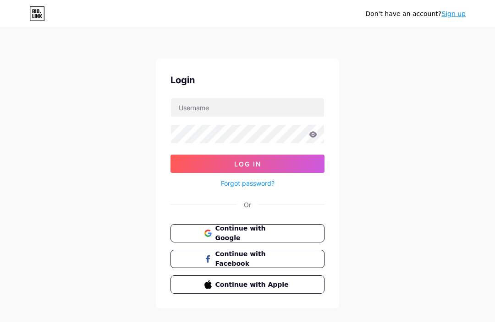
click at [274, 283] on span "Continue with Apple" at bounding box center [253, 285] width 76 height 10
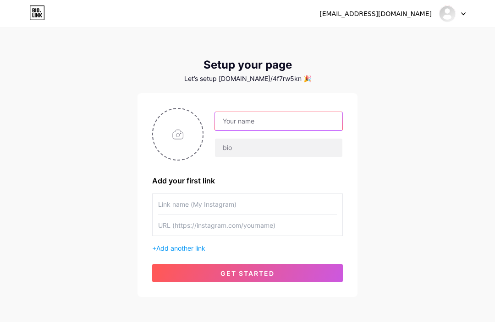
click at [303, 128] on input "text" at bounding box center [278, 121] width 127 height 18
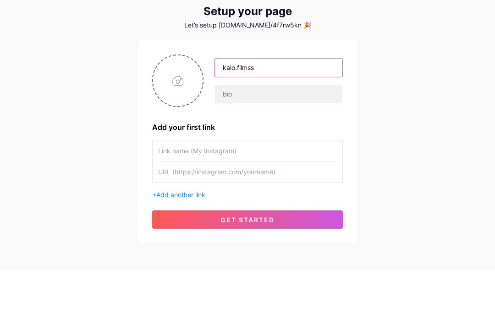
type input "kalo.filmss"
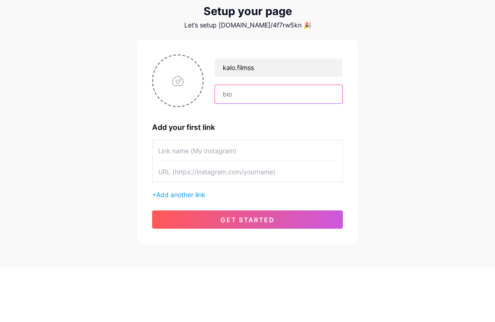
click at [267, 139] on input "text" at bounding box center [278, 148] width 127 height 18
type input "e"
type input "r"
type input "editor🫶"
click at [177, 109] on input "file" at bounding box center [177, 134] width 49 height 51
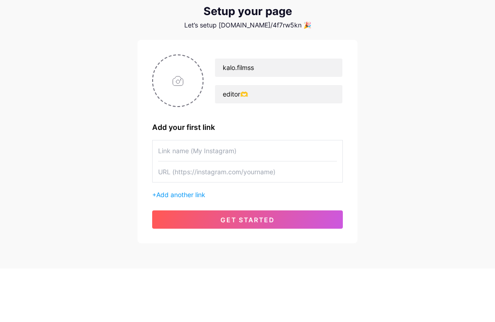
scroll to position [41, 0]
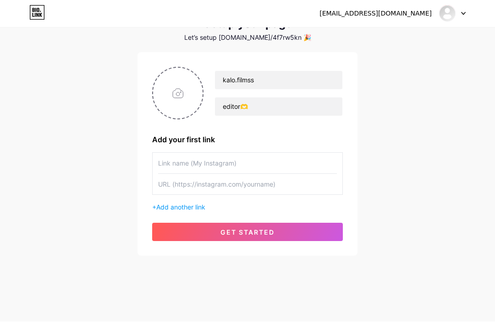
type input "C:\fakepath\IMG_6985.jpeg"
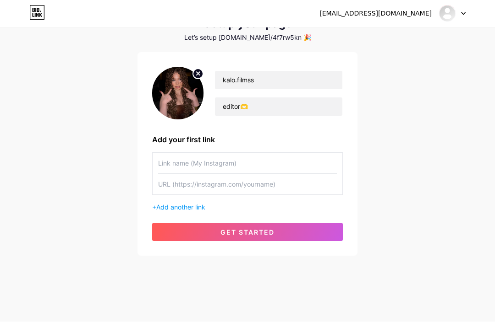
click at [196, 81] on img at bounding box center [177, 93] width 51 height 53
click at [184, 100] on img at bounding box center [177, 93] width 51 height 53
click at [202, 77] on circle at bounding box center [198, 74] width 10 height 10
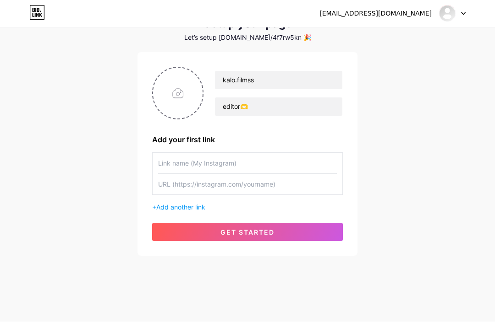
click at [188, 89] on input "file" at bounding box center [177, 93] width 49 height 51
type input "C:\fakepath\IMG_7007.jpeg"
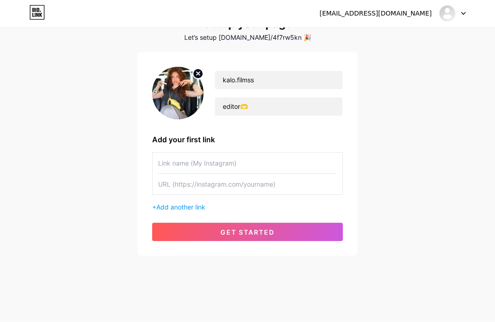
click at [310, 161] on input "text" at bounding box center [247, 163] width 179 height 21
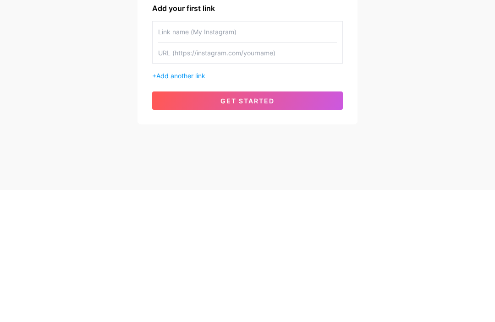
click at [203, 204] on span "Add another link" at bounding box center [180, 208] width 49 height 8
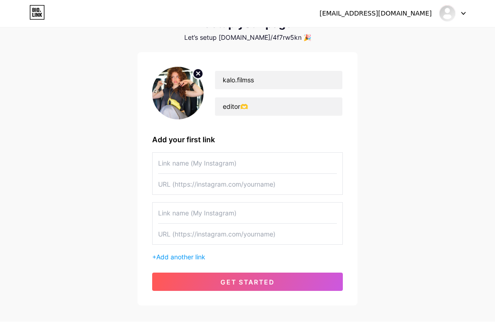
click at [306, 211] on input "text" at bounding box center [247, 213] width 179 height 21
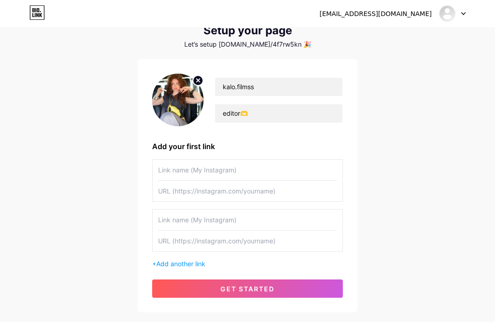
scroll to position [34, 0]
click at [333, 286] on button "get started" at bounding box center [247, 289] width 191 height 18
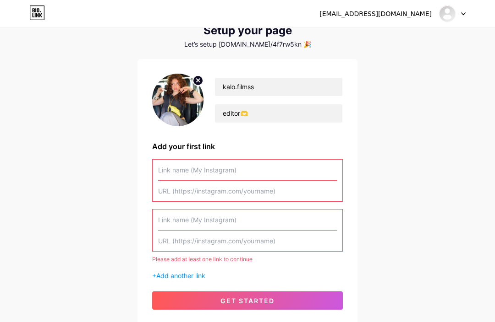
click at [308, 173] on input "text" at bounding box center [247, 170] width 179 height 21
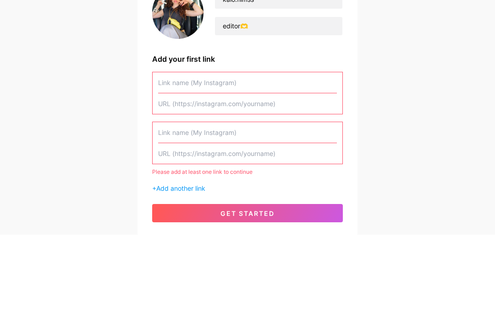
scroll to position [72, 0]
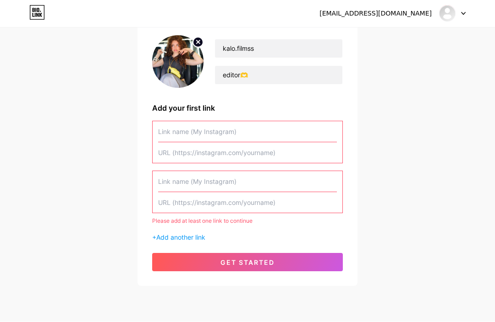
click at [327, 117] on div "kalo.filmss editor🫶 Add your first link Please add at least one link to continu…" at bounding box center [247, 154] width 191 height 236
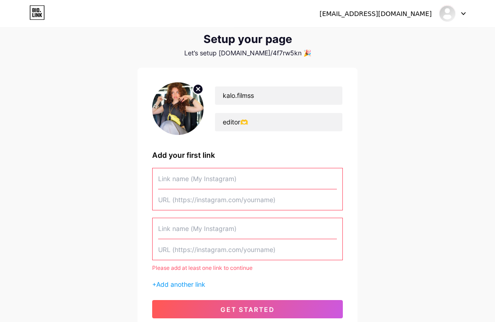
scroll to position [0, 0]
